Goal: Check status: Check status

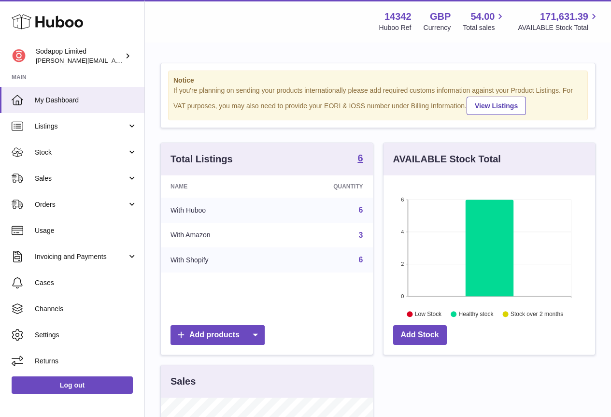
scroll to position [151, 215]
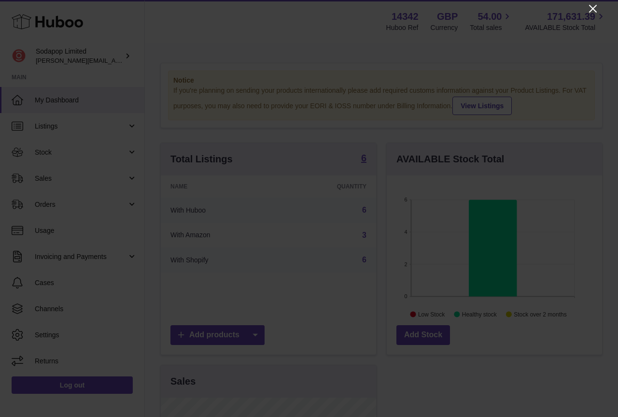
click at [592, 11] on icon "Close" at bounding box center [593, 9] width 12 height 12
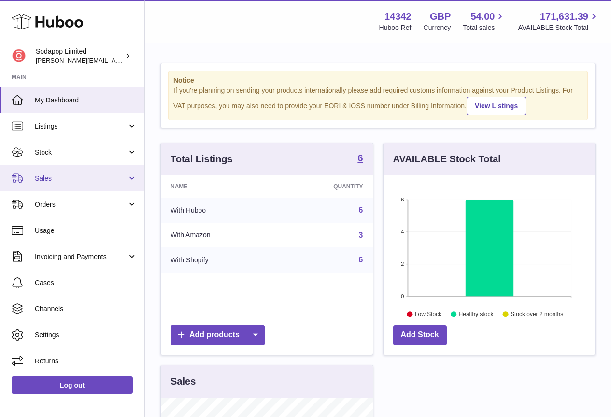
click at [132, 181] on link "Sales" at bounding box center [72, 178] width 144 height 26
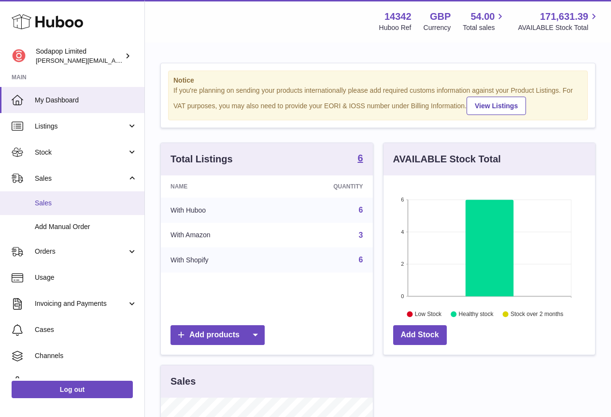
click at [50, 203] on span "Sales" at bounding box center [86, 202] width 102 height 9
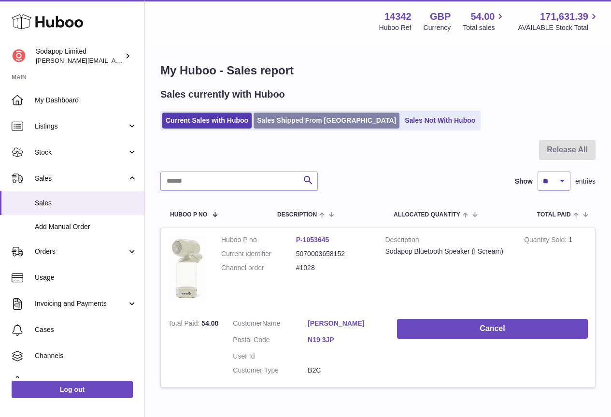
click at [310, 122] on link "Sales Shipped From Huboo" at bounding box center [326, 120] width 146 height 16
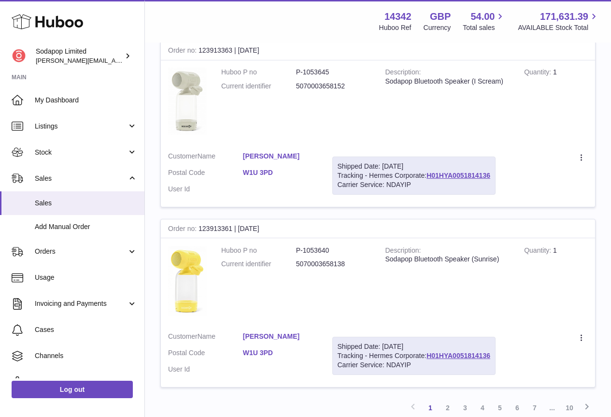
scroll to position [1684, 0]
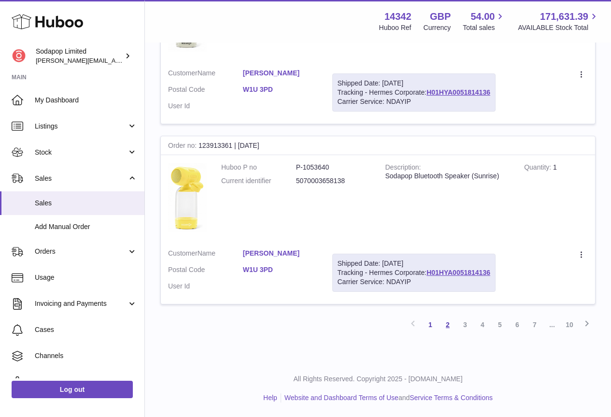
click at [447, 324] on link "2" at bounding box center [447, 324] width 17 height 17
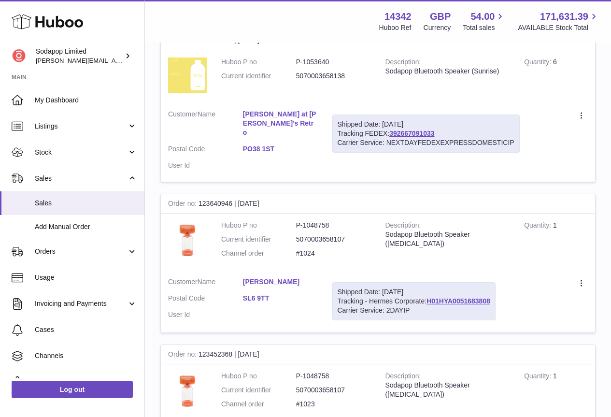
scroll to position [1347, 0]
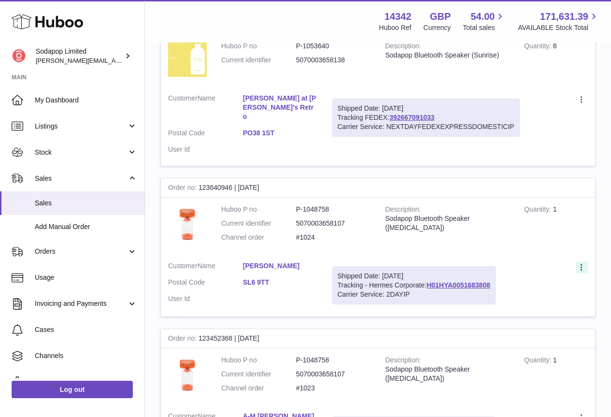
click at [581, 263] on icon at bounding box center [581, 268] width 11 height 10
click at [581, 264] on icon at bounding box center [580, 267] width 1 height 6
click at [457, 281] on link "H01HYA0051683808" at bounding box center [458, 285] width 64 height 8
